Goal: Complete application form

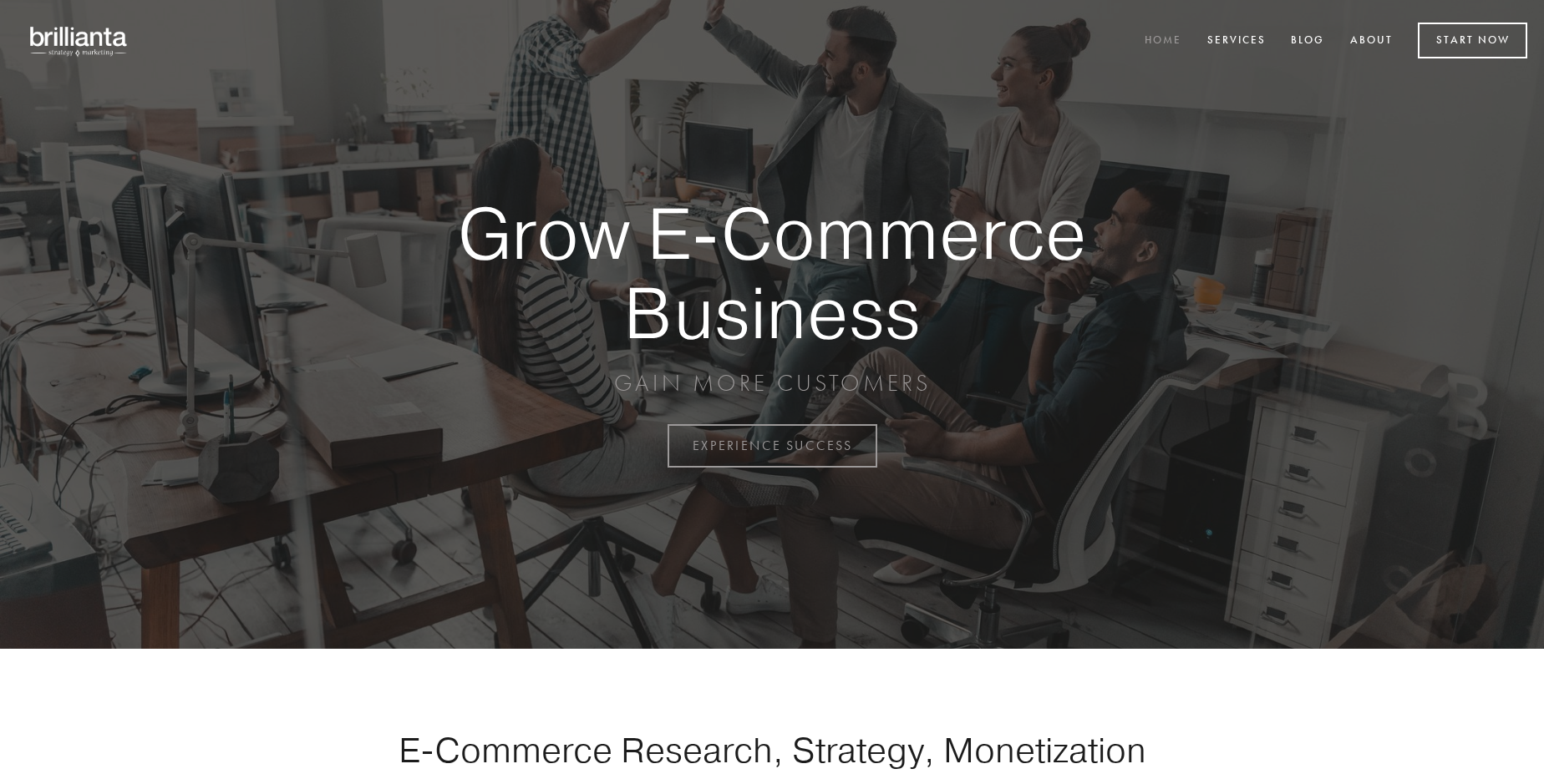
scroll to position [4377, 0]
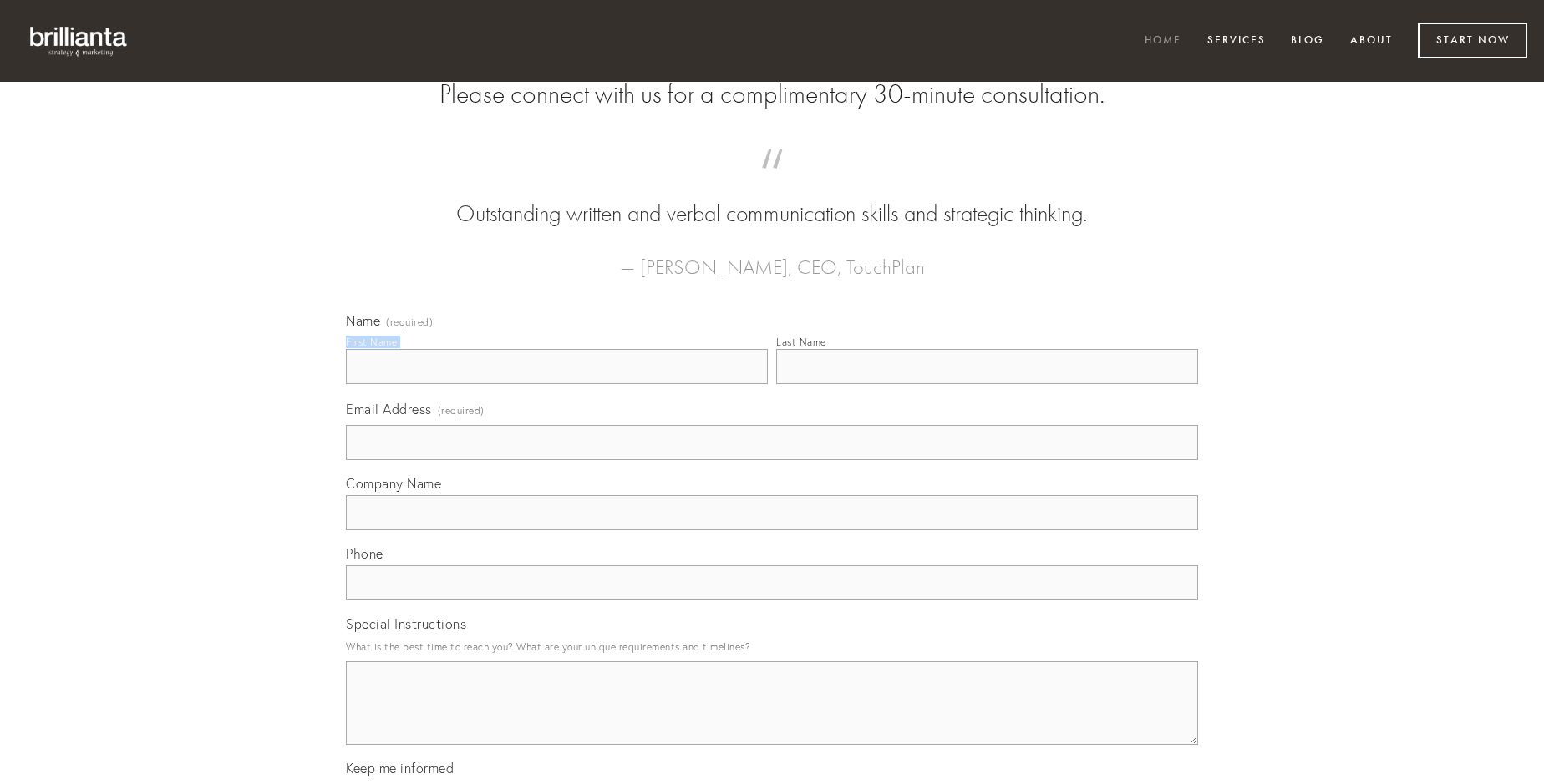
type input "[PERSON_NAME]"
click at [987, 384] on input "Last Name" at bounding box center [987, 366] width 422 height 35
type input "[PERSON_NAME]"
click at [772, 460] on input "Email Address (required)" at bounding box center [771, 443] width 852 height 35
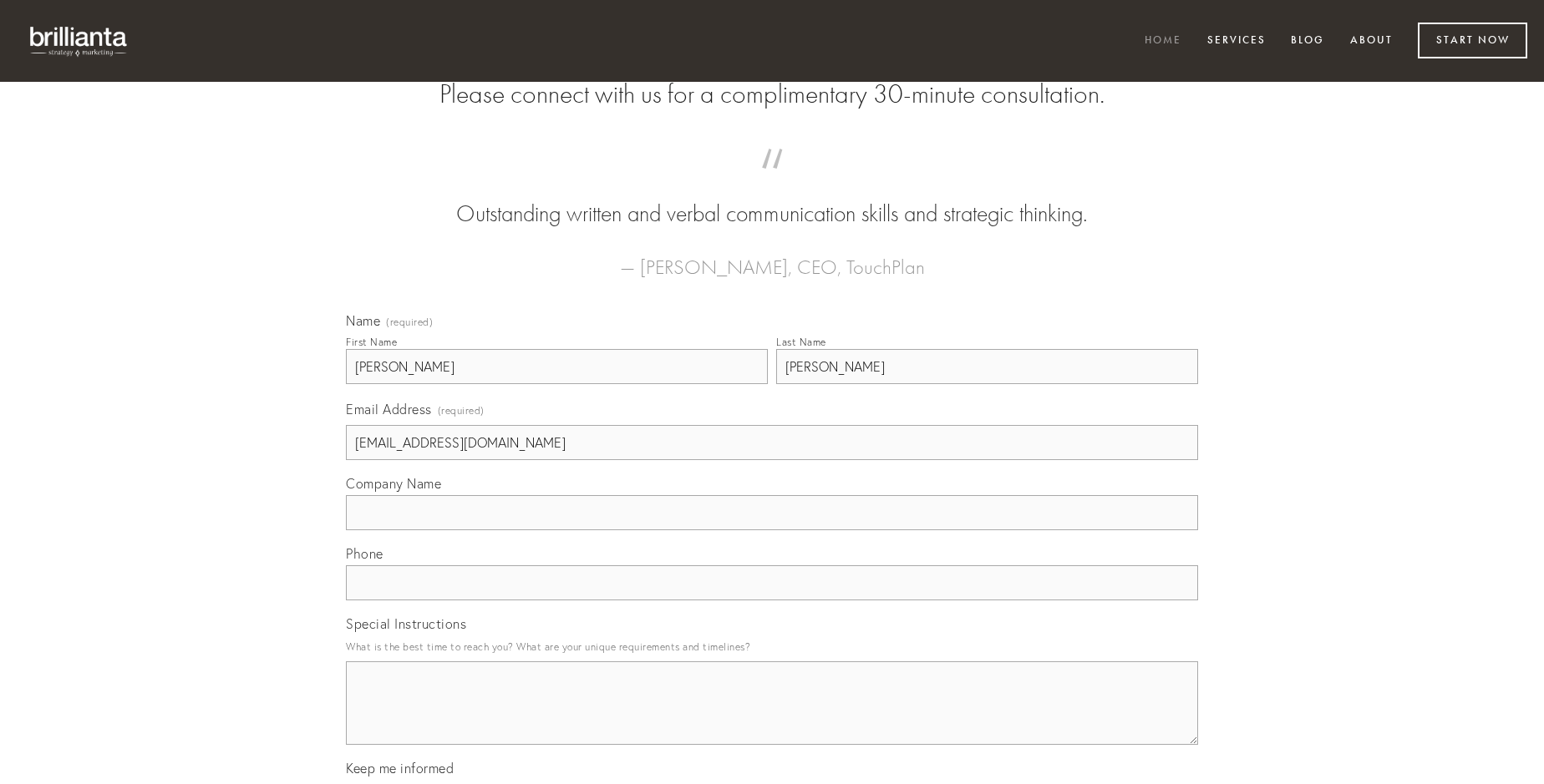
type input "[EMAIL_ADDRESS][DOMAIN_NAME]"
click at [772, 530] on input "Company Name" at bounding box center [771, 513] width 852 height 35
type input "usque"
click at [772, 601] on input "text" at bounding box center [771, 583] width 852 height 35
click at [772, 718] on textarea "Special Instructions" at bounding box center [771, 703] width 852 height 84
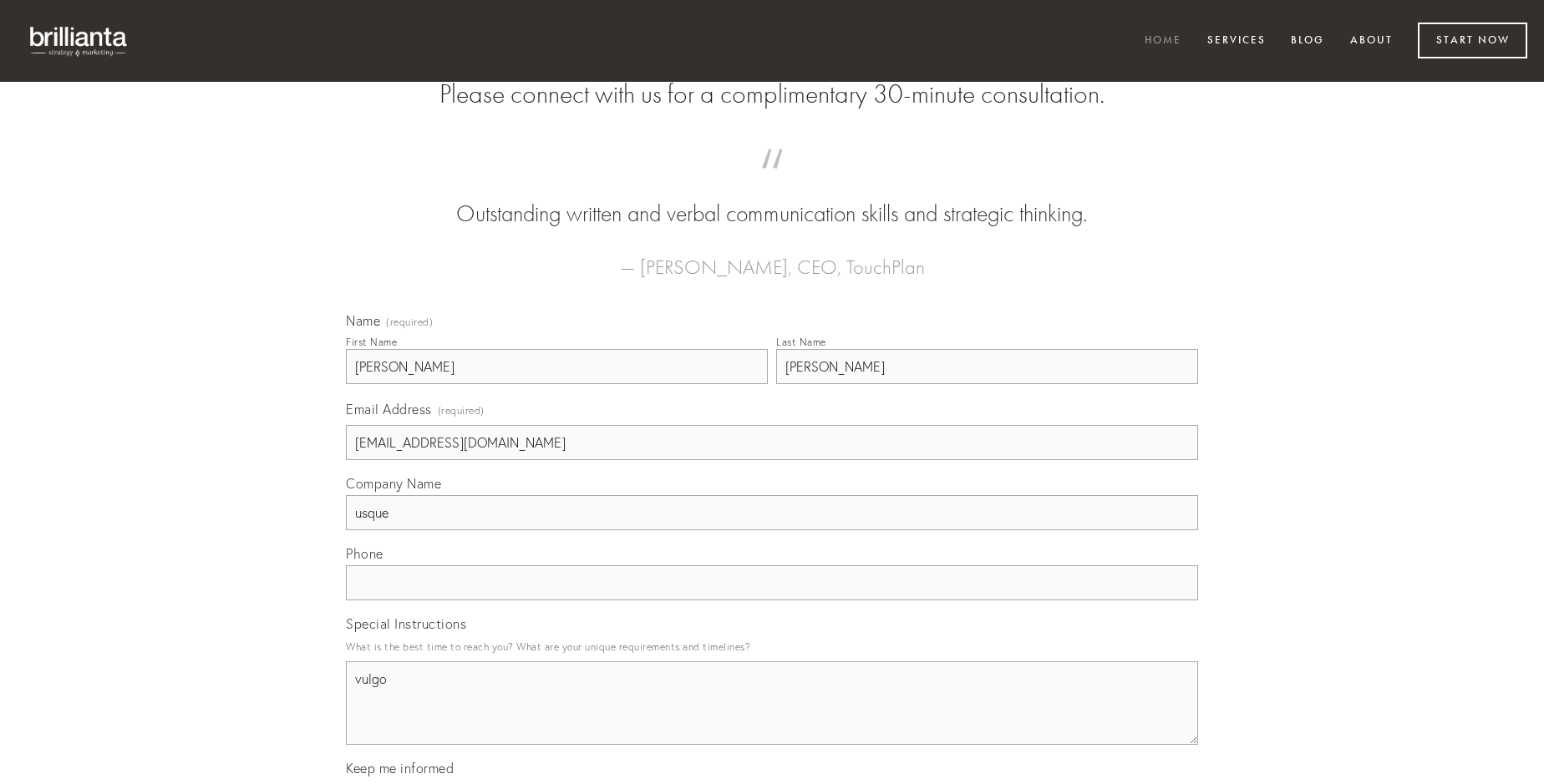
type textarea "vulgo"
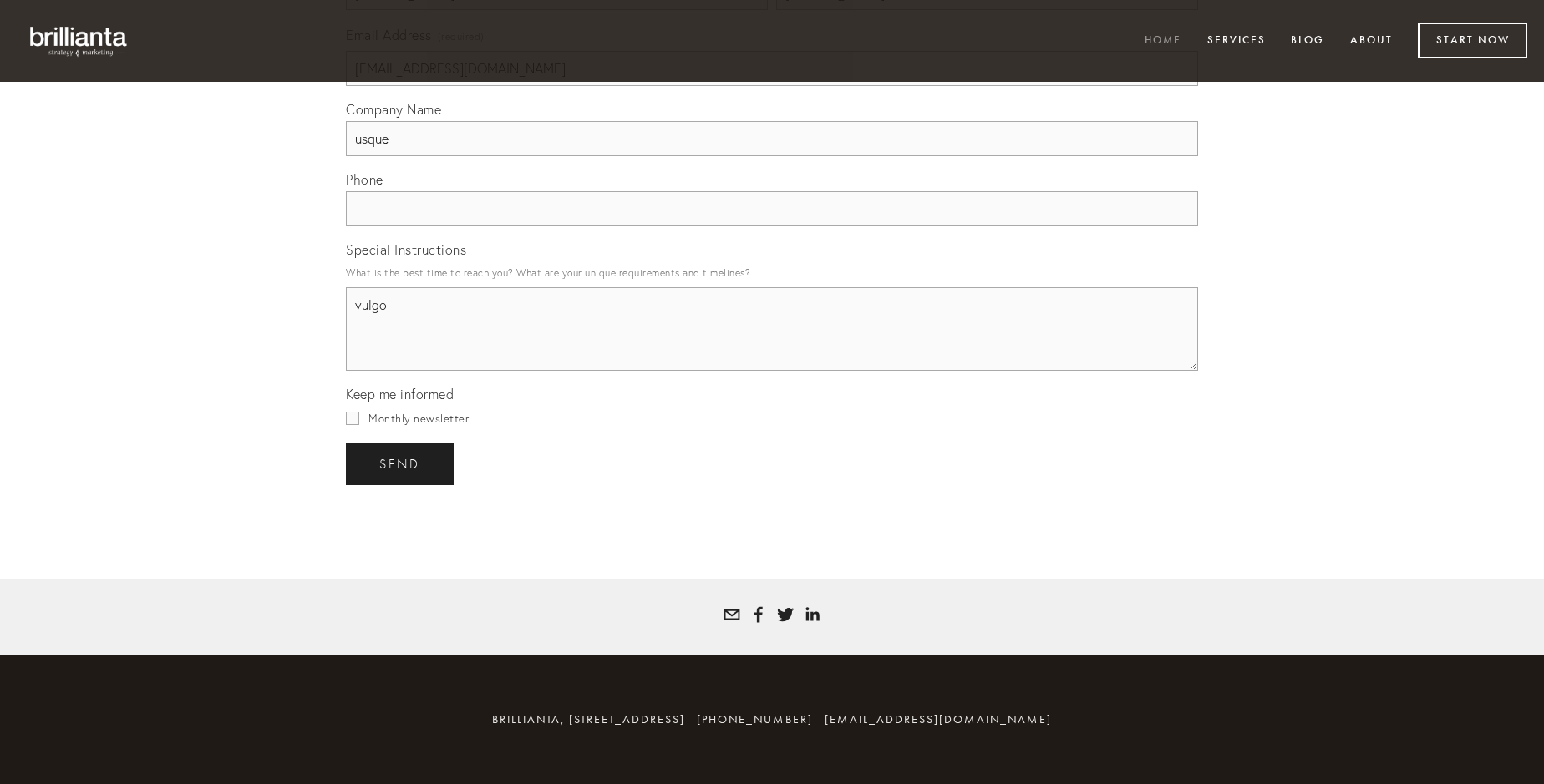
click at [401, 463] on span "send" at bounding box center [399, 464] width 41 height 15
